Goal: Task Accomplishment & Management: Manage account settings

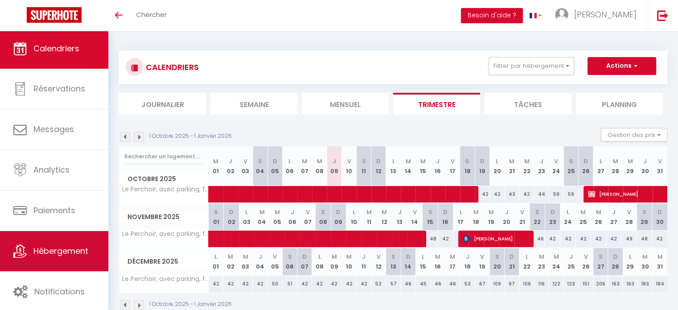
click at [71, 247] on span "Hébergement" at bounding box center [60, 250] width 55 height 11
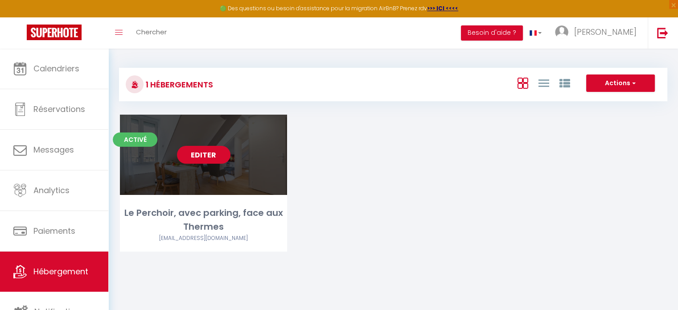
click at [213, 156] on link "Editer" at bounding box center [203, 155] width 53 height 18
select select "3"
select select "2"
select select "1"
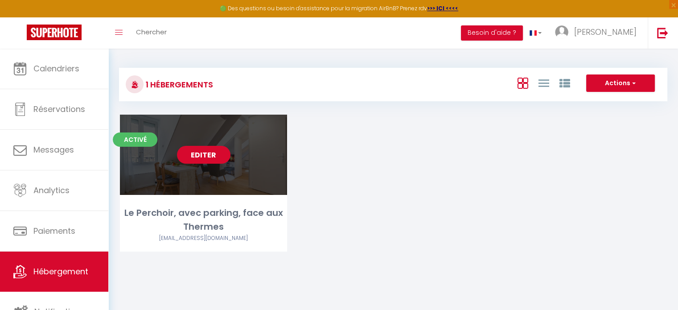
select select "1"
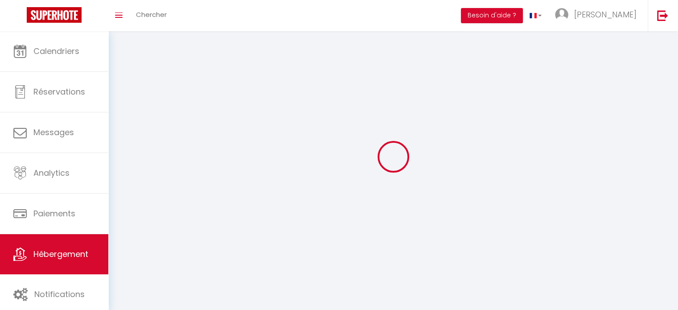
select select
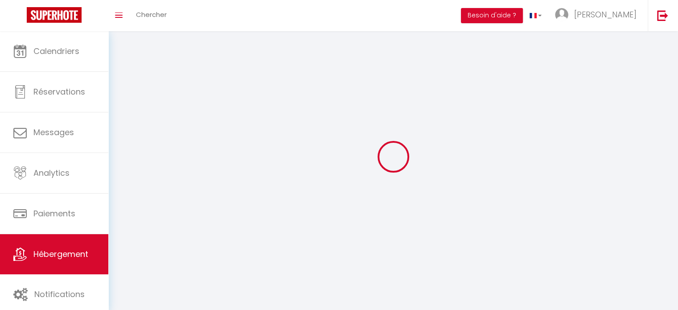
checkbox input "false"
select select
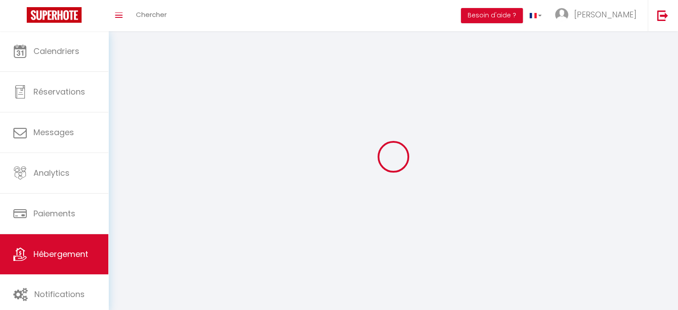
select select
select select "1"
select select
select select "28"
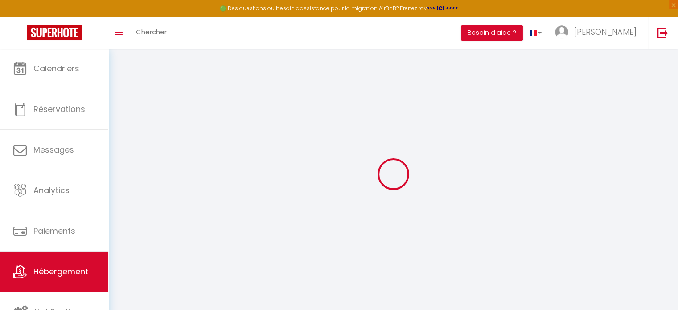
select select
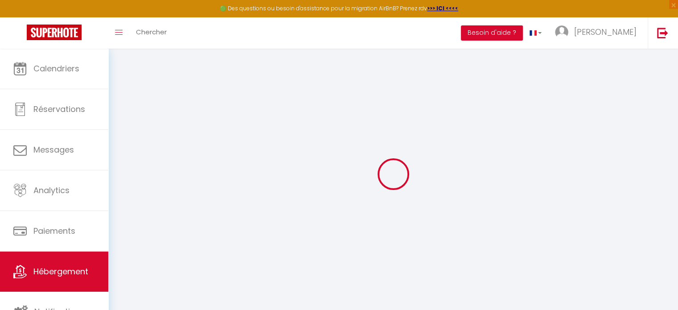
select select
checkbox input "false"
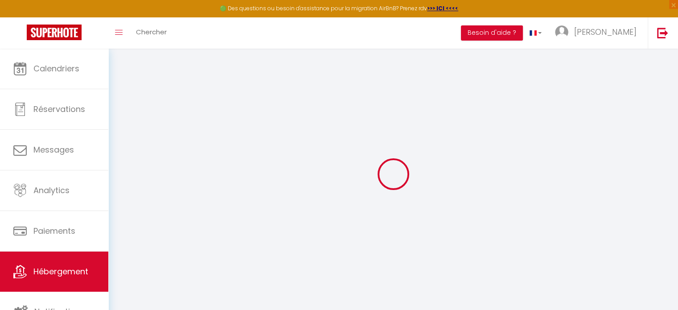
select select
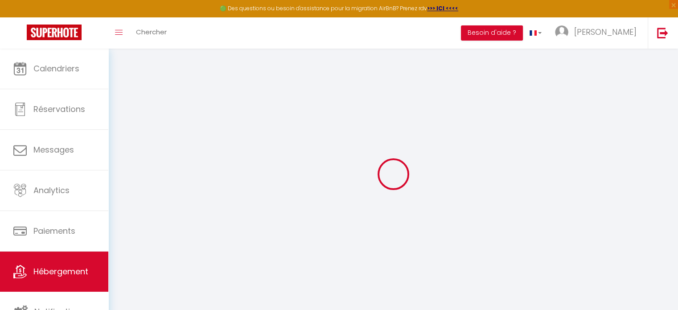
select select
checkbox input "false"
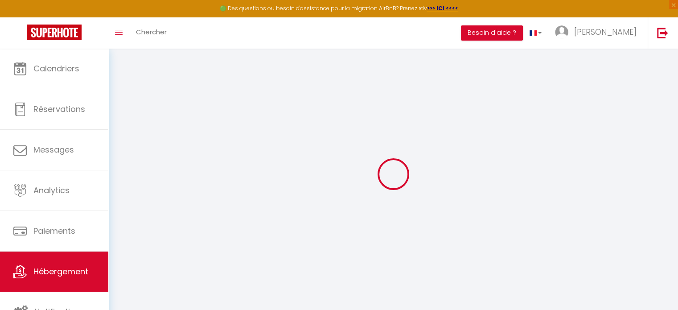
checkbox input "false"
select select
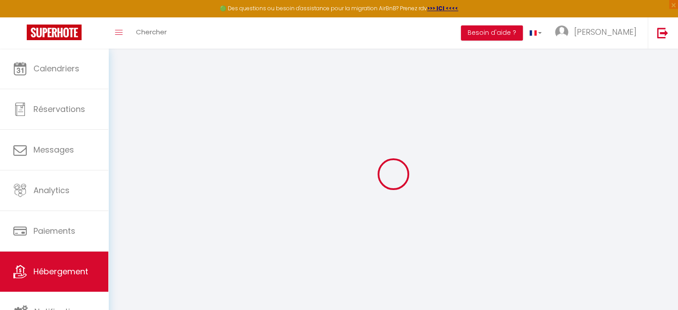
select select
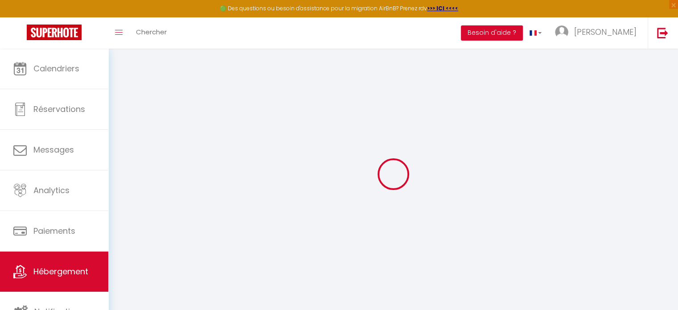
checkbox input "false"
select select
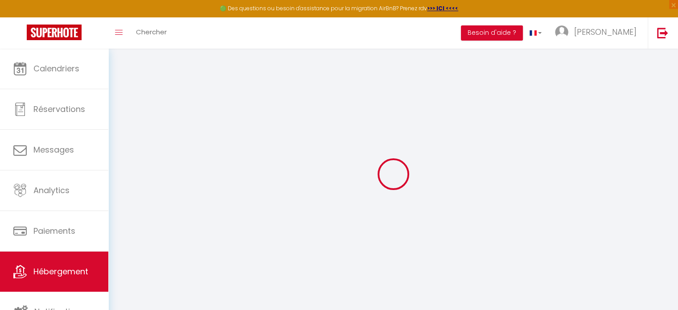
select select
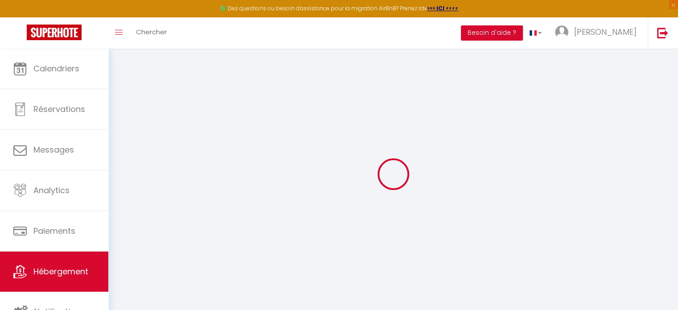
select select
checkbox input "false"
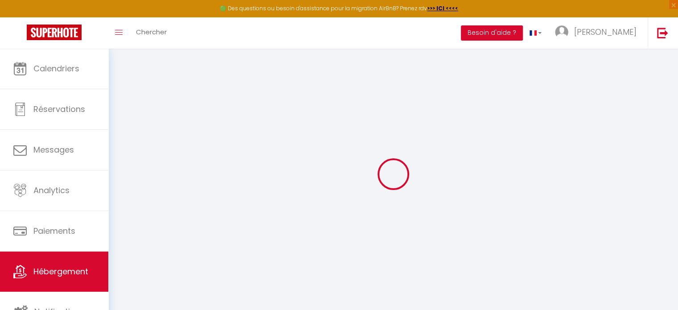
checkbox input "false"
select select
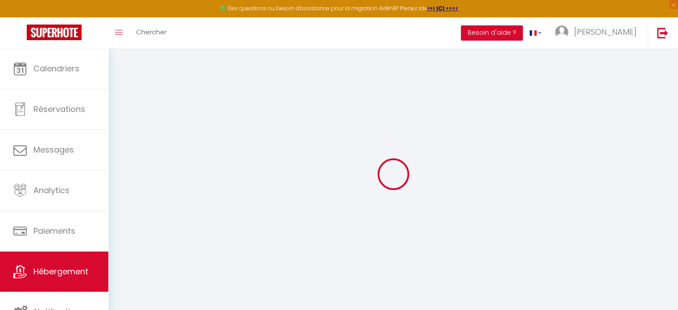
select select
checkbox input "false"
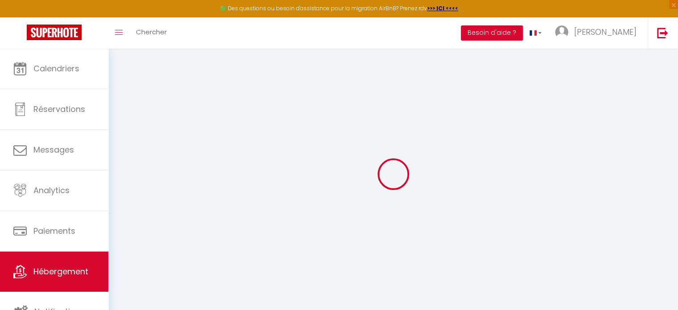
checkbox input "false"
select select
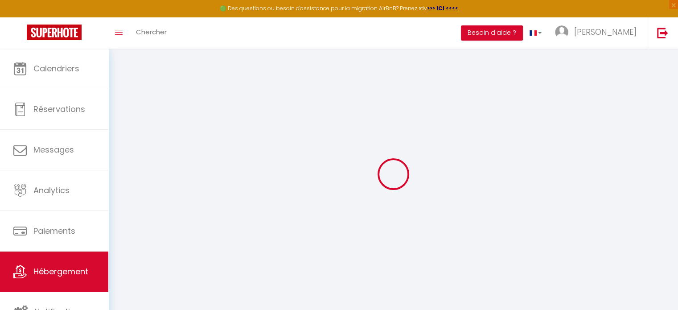
select select
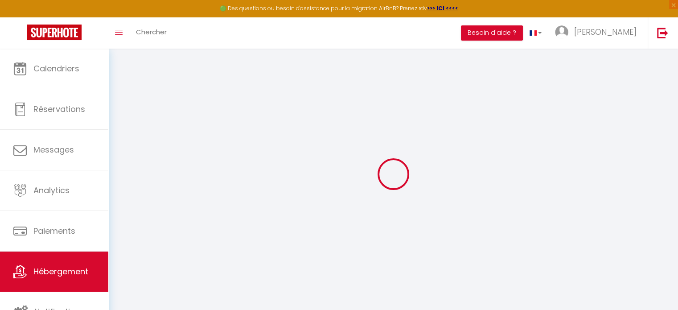
select select
checkbox input "false"
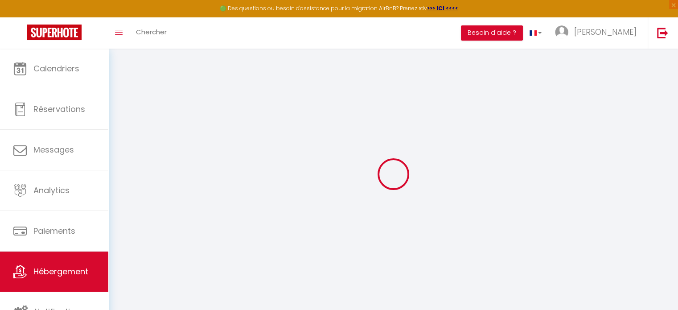
select select
type input "Le Perchoir, avec parking, face aux Thermes"
type input "[PERSON_NAME]"
type input "CARADEC"
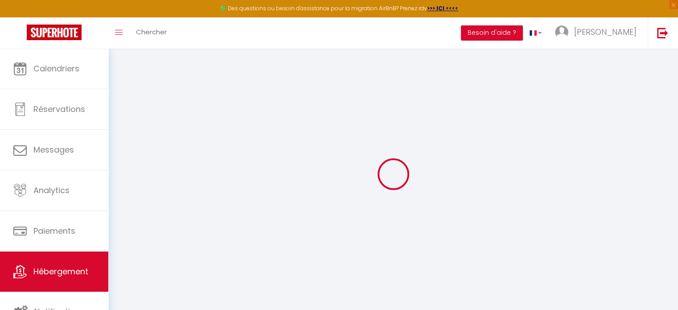
type input "[STREET_ADDRESS]"
type input "32220"
type input "LOMBEZ"
select select "2"
type input "37"
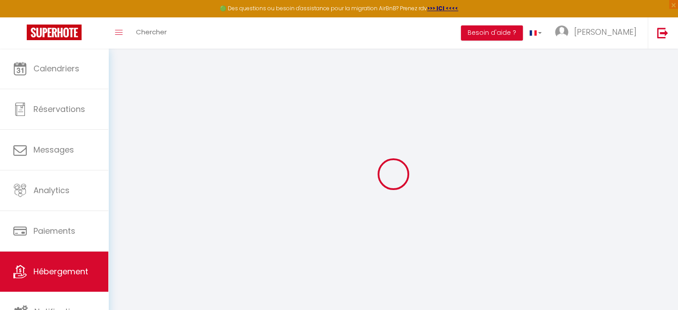
type input "42"
type input "0.94"
type input "250"
select select
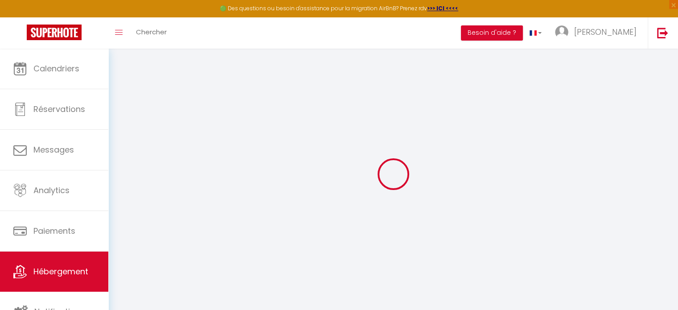
select select
type input "[STREET_ADDRESS]"
type input "31110"
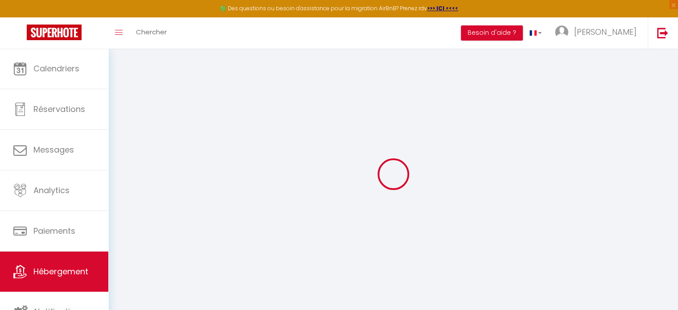
type input "Bagnères-de-Luchon"
type input "[EMAIL_ADDRESS][DOMAIN_NAME]"
select select "13314"
checkbox input "false"
checkbox input "true"
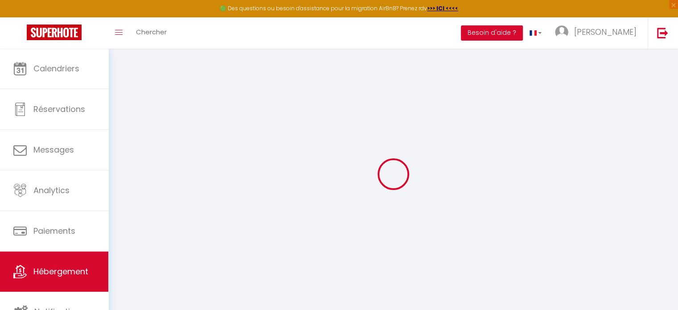
checkbox input "true"
type input "0"
type input "42"
type input "0"
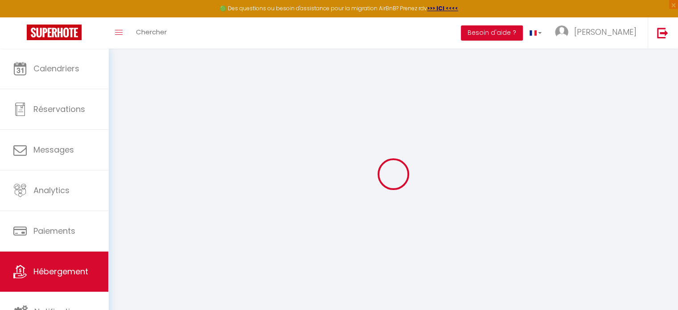
type input "18"
type input "0"
select select "42411"
select select
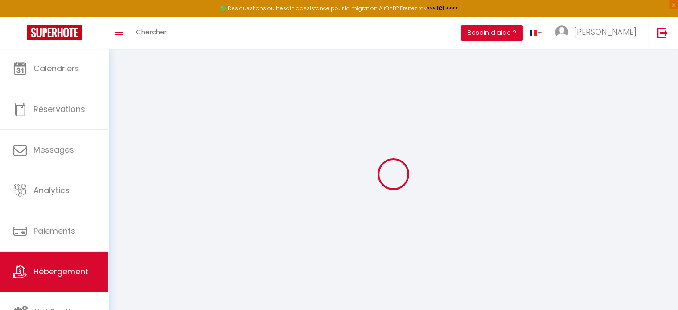
select select
checkbox input "false"
checkbox input "true"
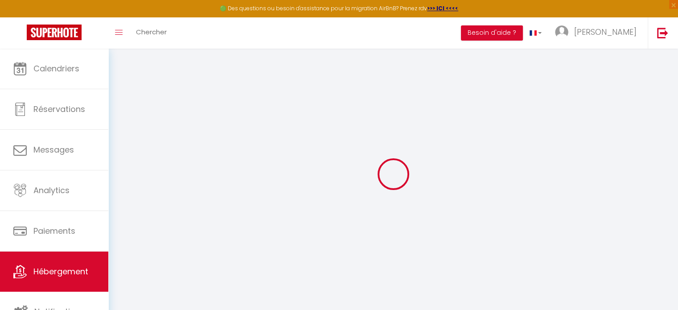
checkbox input "true"
select select
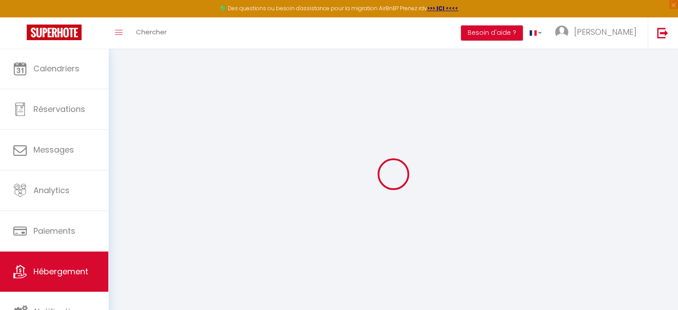
select select
checkbox input "false"
checkbox input "true"
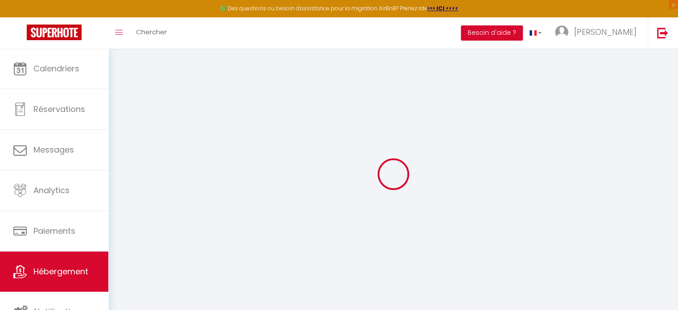
checkbox input "true"
checkbox input "false"
checkbox input "true"
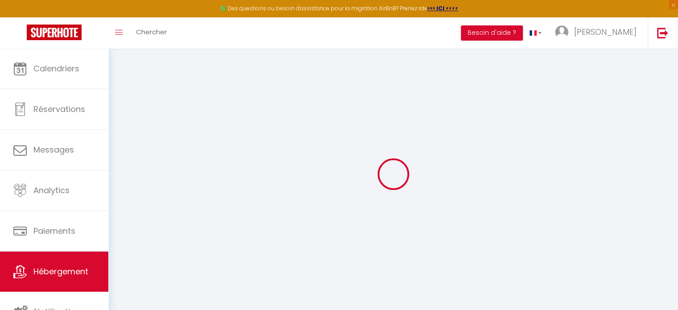
checkbox input "false"
checkbox input "true"
select select "16:00"
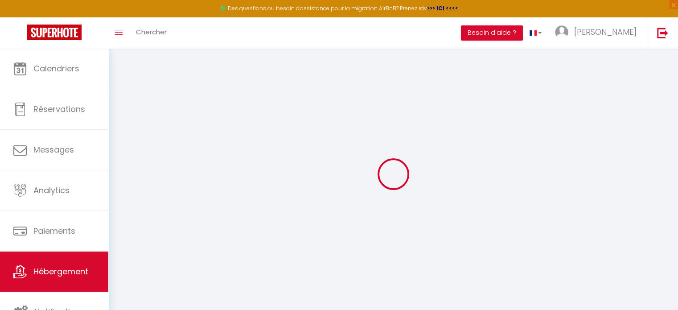
select select
select select "11:30"
select select "30"
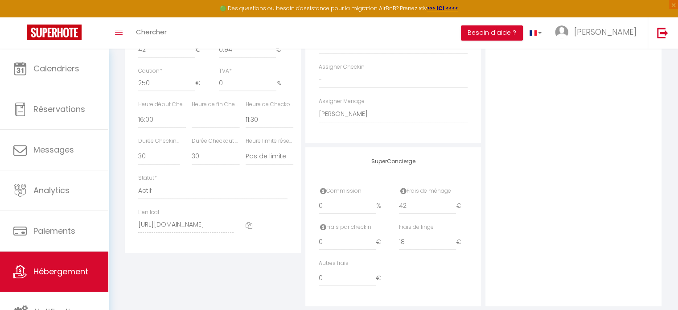
scroll to position [437, 0]
